Goal: Book appointment/travel/reservation

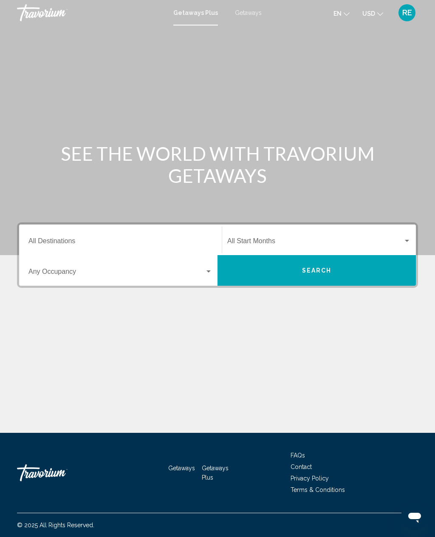
click at [206, 276] on div "Search widget" at bounding box center [120, 274] width 184 height 8
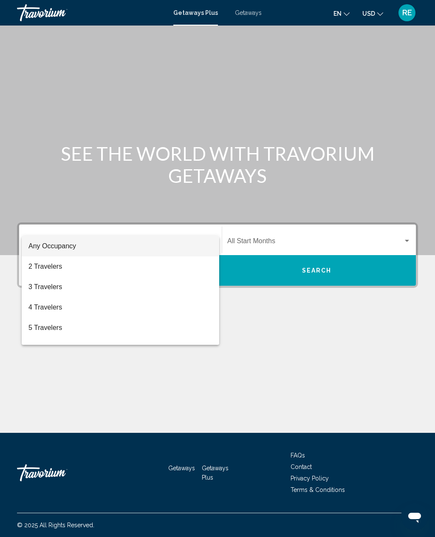
click at [72, 220] on div at bounding box center [217, 268] width 435 height 537
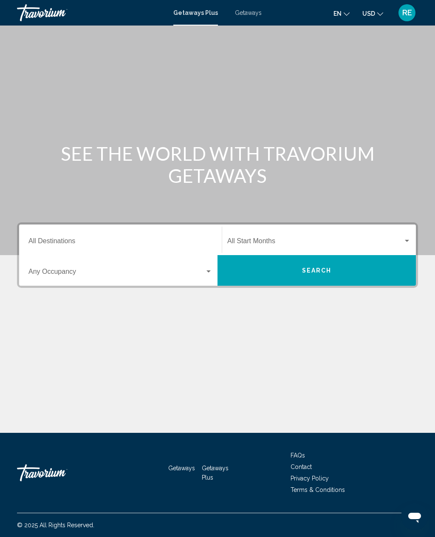
click at [59, 239] on input "Destination All Destinations" at bounding box center [120, 243] width 184 height 8
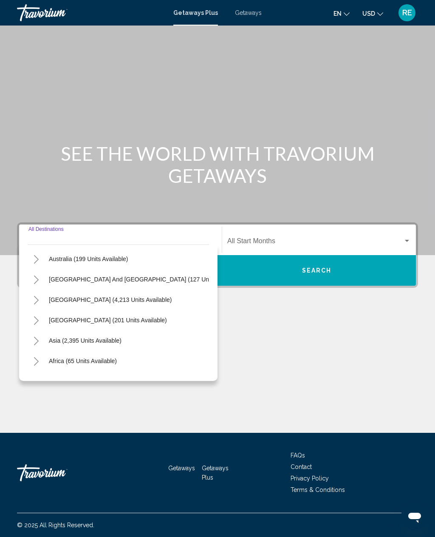
scroll to position [122, 0]
click at [292, 335] on div "Main content" at bounding box center [217, 341] width 401 height 64
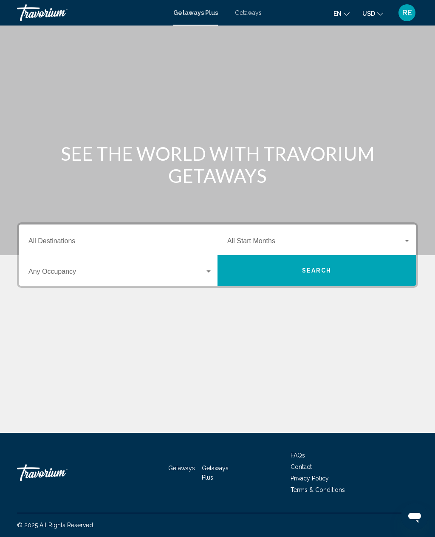
scroll to position [0, 0]
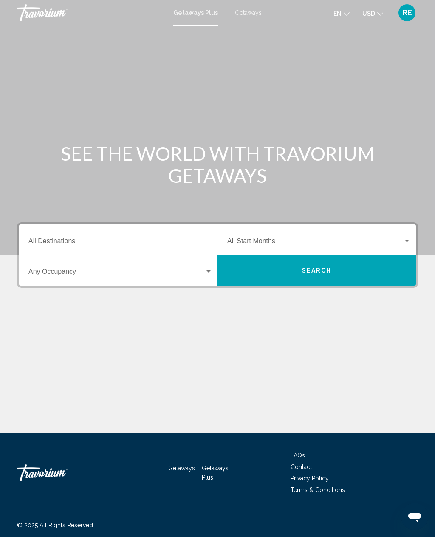
click at [74, 277] on span "Search widget" at bounding box center [116, 274] width 176 height 8
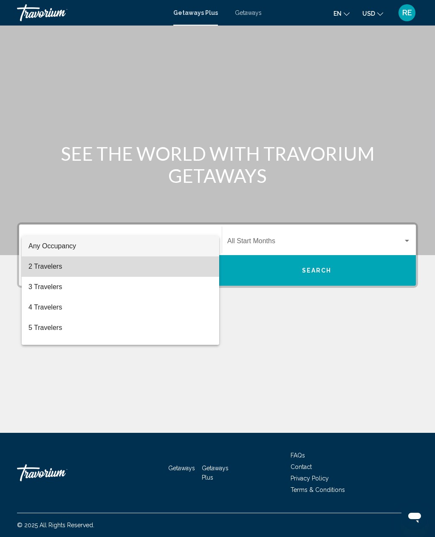
click at [55, 273] on span "2 Travelers" at bounding box center [120, 266] width 184 height 20
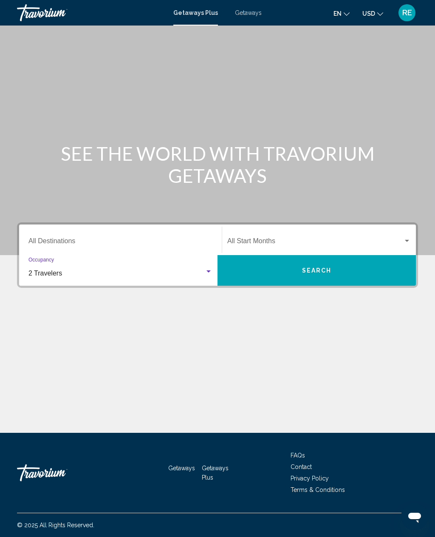
click at [78, 239] on input "Destination All Destinations" at bounding box center [120, 243] width 184 height 8
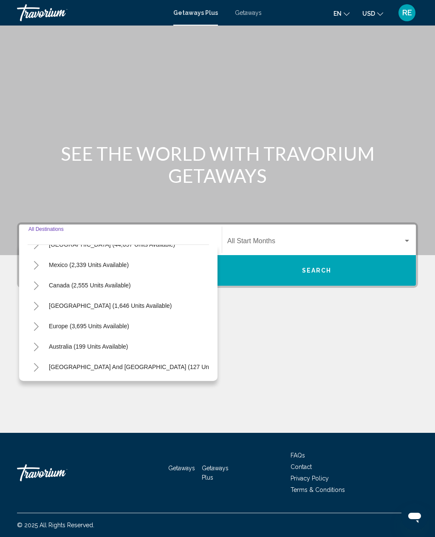
scroll to position [31, 0]
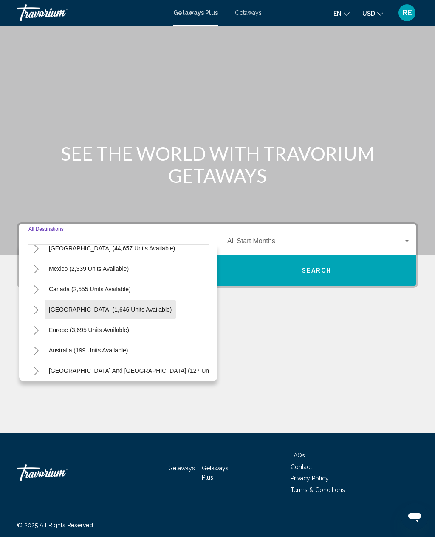
click at [150, 306] on span "[GEOGRAPHIC_DATA] (1,646 units available)" at bounding box center [110, 309] width 123 height 7
type input "**********"
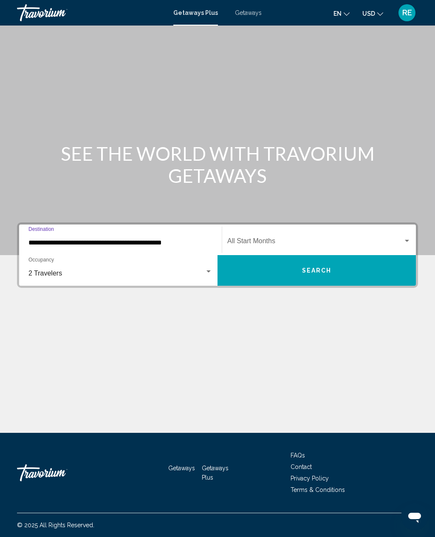
click at [321, 255] on button "Search" at bounding box center [317, 270] width 199 height 31
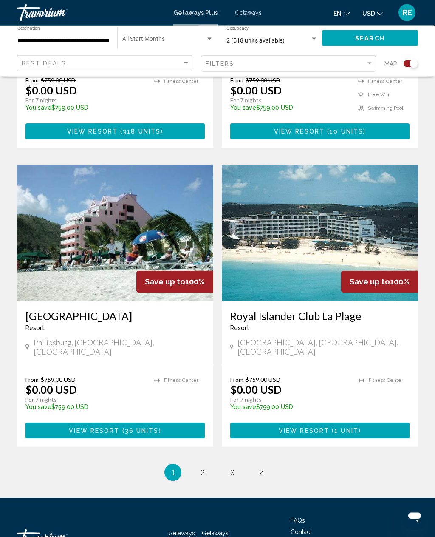
scroll to position [1732, 0]
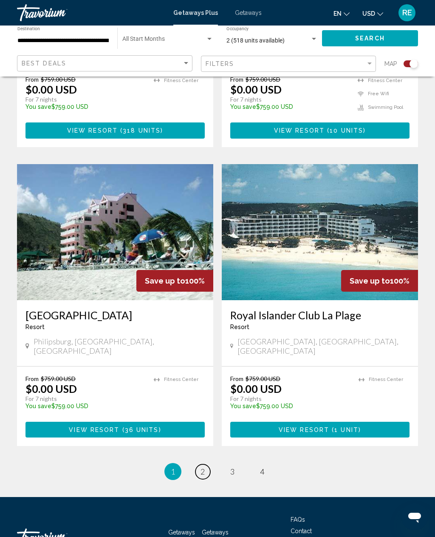
click at [207, 464] on link "page 2" at bounding box center [203, 471] width 15 height 15
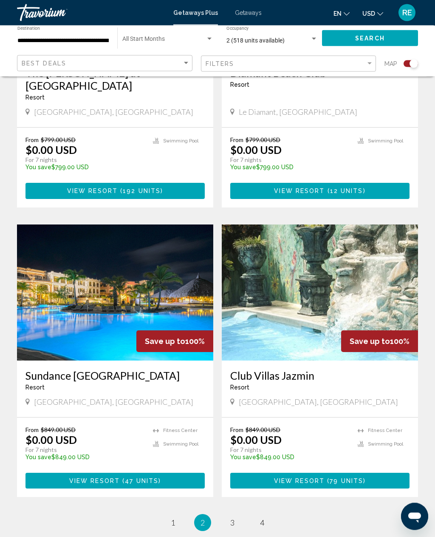
scroll to position [1694, 0]
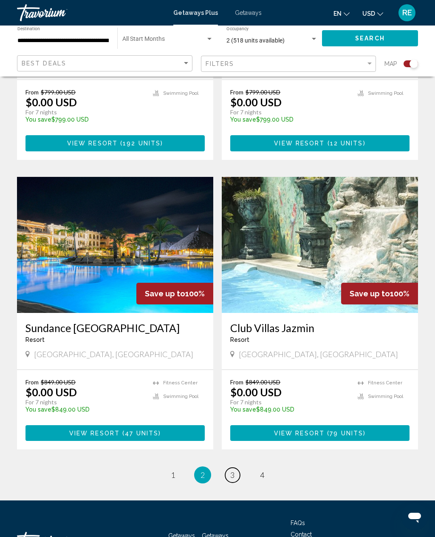
click at [233, 468] on link "page 3" at bounding box center [232, 475] width 15 height 15
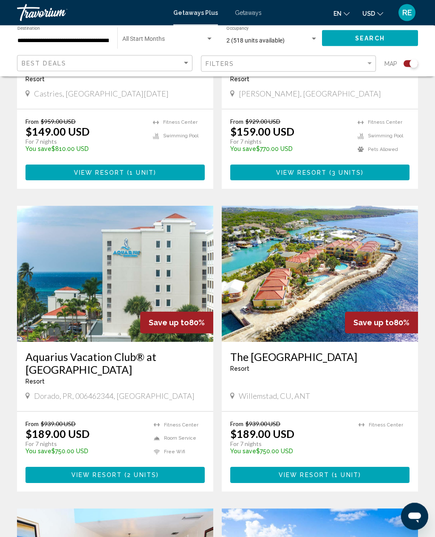
scroll to position [1344, 0]
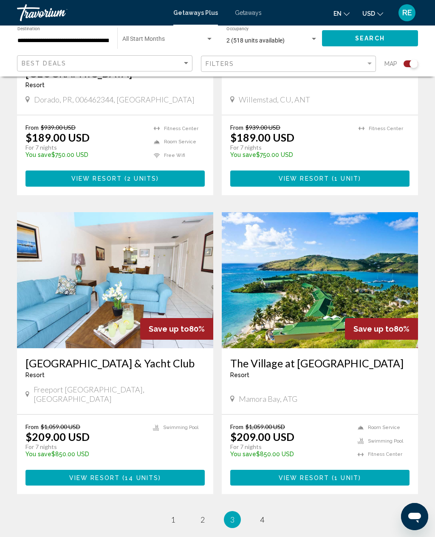
scroll to position [1694, 0]
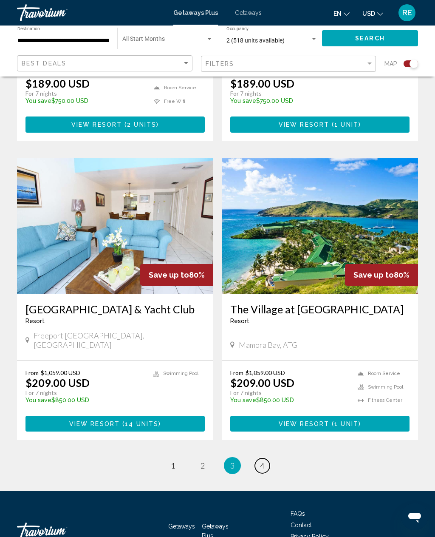
click at [269, 458] on link "page 4" at bounding box center [262, 465] width 15 height 15
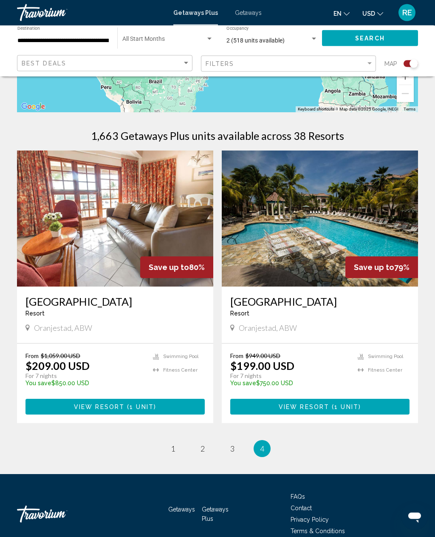
scroll to position [234, 0]
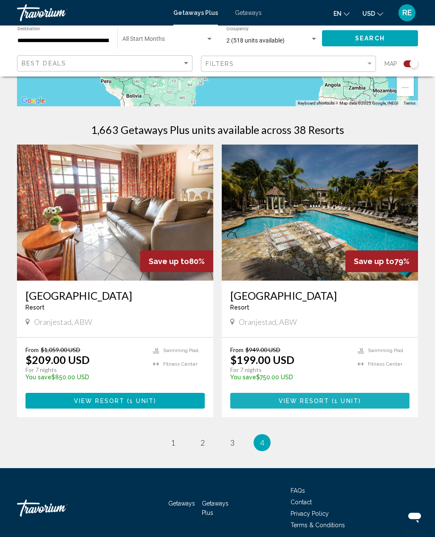
click at [335, 398] on span "1 unit" at bounding box center [347, 401] width 24 height 7
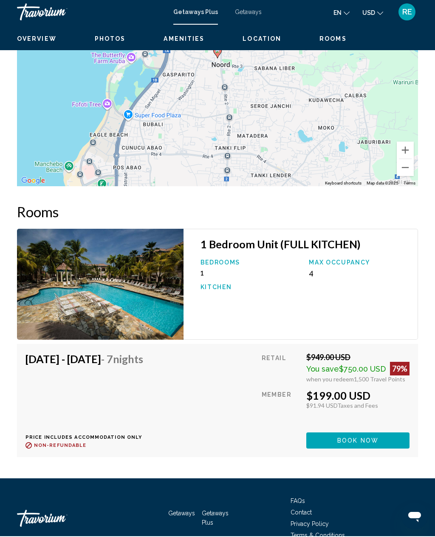
scroll to position [1569, 0]
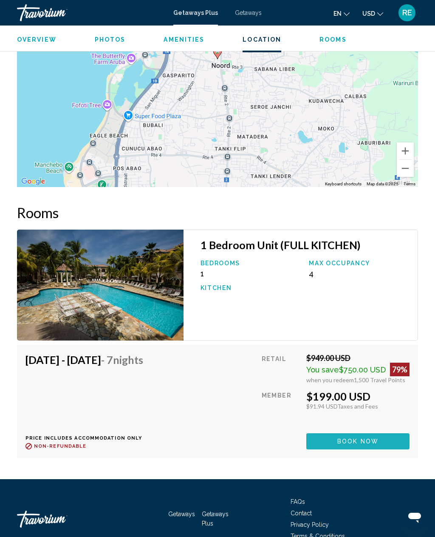
click at [364, 438] on span "Book now" at bounding box center [358, 441] width 41 height 7
